Goal: Information Seeking & Learning: Check status

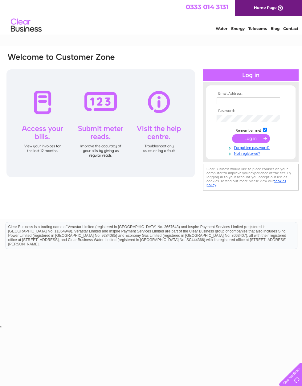
click at [243, 97] on input "text" at bounding box center [248, 100] width 63 height 7
type input "Anne.booker@sky.com"
click at [254, 141] on input "submit" at bounding box center [251, 139] width 38 height 9
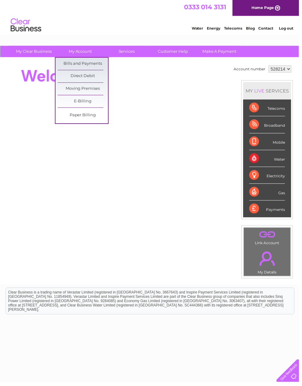
click at [101, 67] on link "Bills and Payments" at bounding box center [83, 64] width 51 height 12
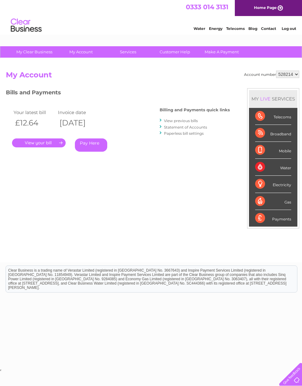
click at [48, 142] on link "." at bounding box center [39, 142] width 54 height 9
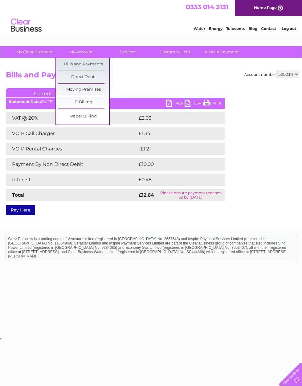
click at [93, 63] on link "Bills and Payments" at bounding box center [83, 64] width 51 height 12
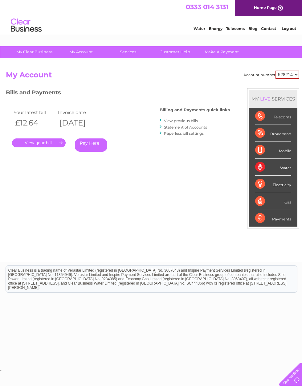
click at [180, 120] on link "View previous bills" at bounding box center [181, 120] width 34 height 5
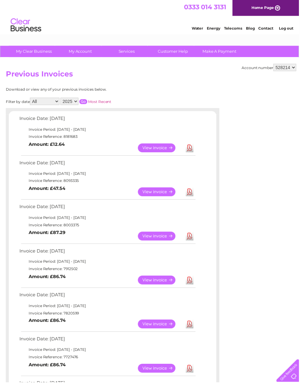
click at [159, 189] on link "View" at bounding box center [161, 193] width 45 height 9
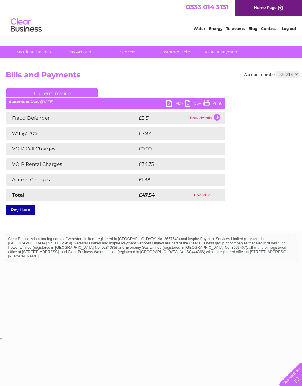
click at [171, 50] on link "Customer Help" at bounding box center [174, 51] width 51 height 11
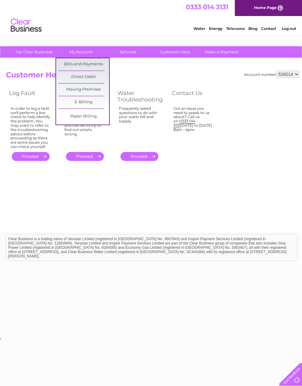
click at [101, 61] on link "Bills and Payments" at bounding box center [83, 64] width 51 height 12
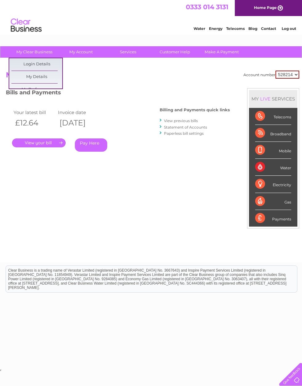
click at [101, 82] on h2 "My Account" at bounding box center [152, 77] width 293 height 12
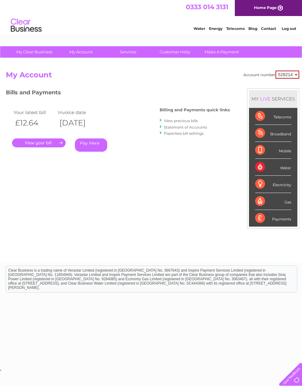
click at [209, 82] on div "Account number 528214 My Account MY LIVE SERVICES Telecoms Broadband Mobile Wat…" at bounding box center [152, 164] width 293 height 186
click at [238, 27] on link "Telecoms" at bounding box center [235, 28] width 18 height 5
